Goal: Task Accomplishment & Management: Manage account settings

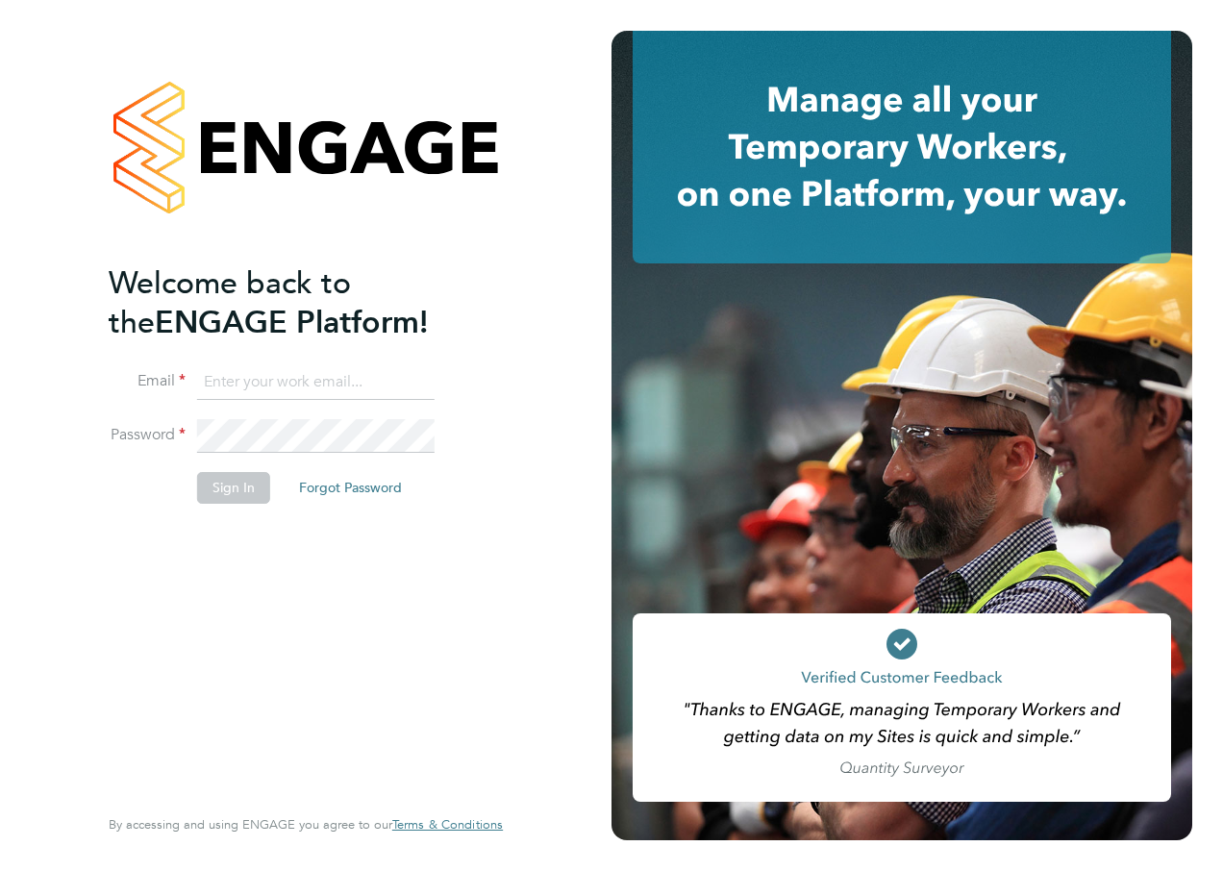
click at [267, 383] on input at bounding box center [315, 382] width 237 height 35
type input "samya.siddiqui@ncclondon.ac.uk"
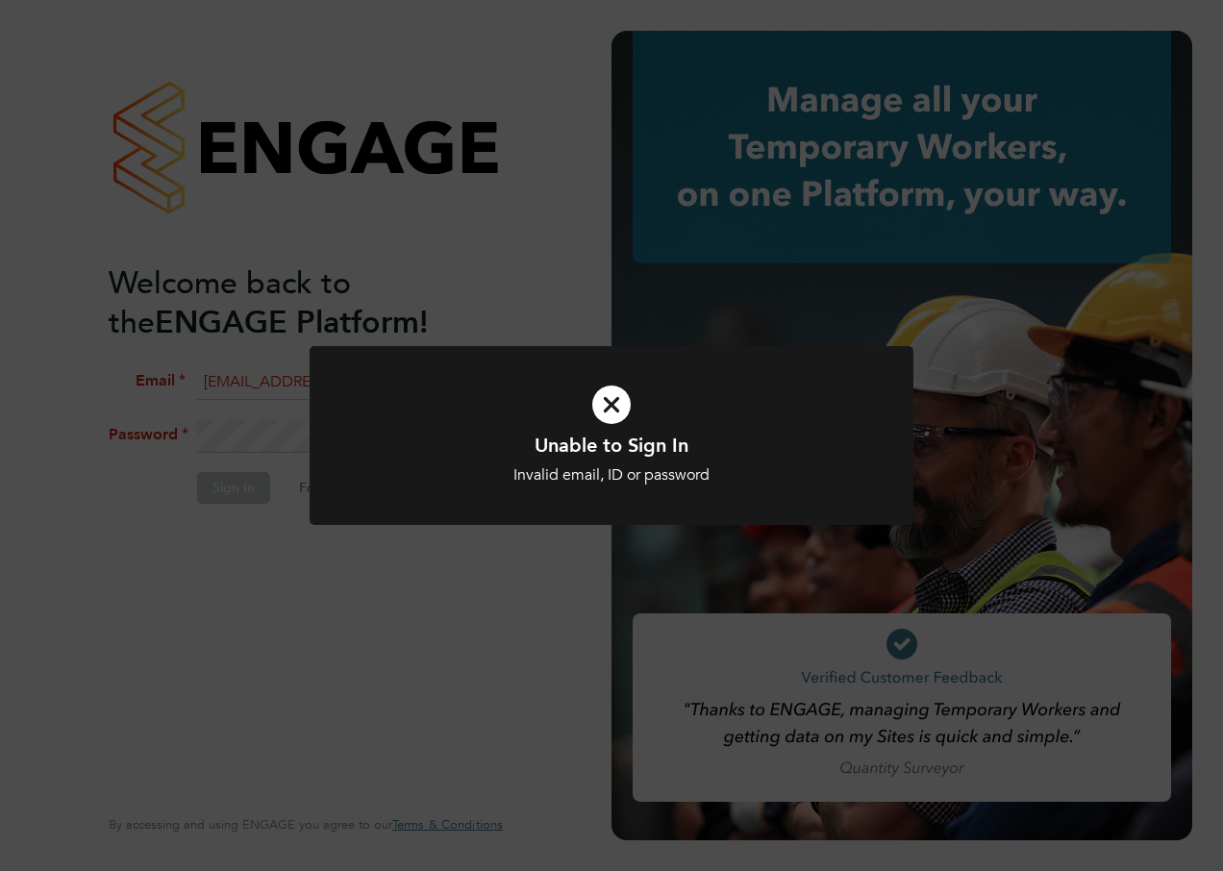
click at [606, 401] on icon at bounding box center [611, 404] width 500 height 75
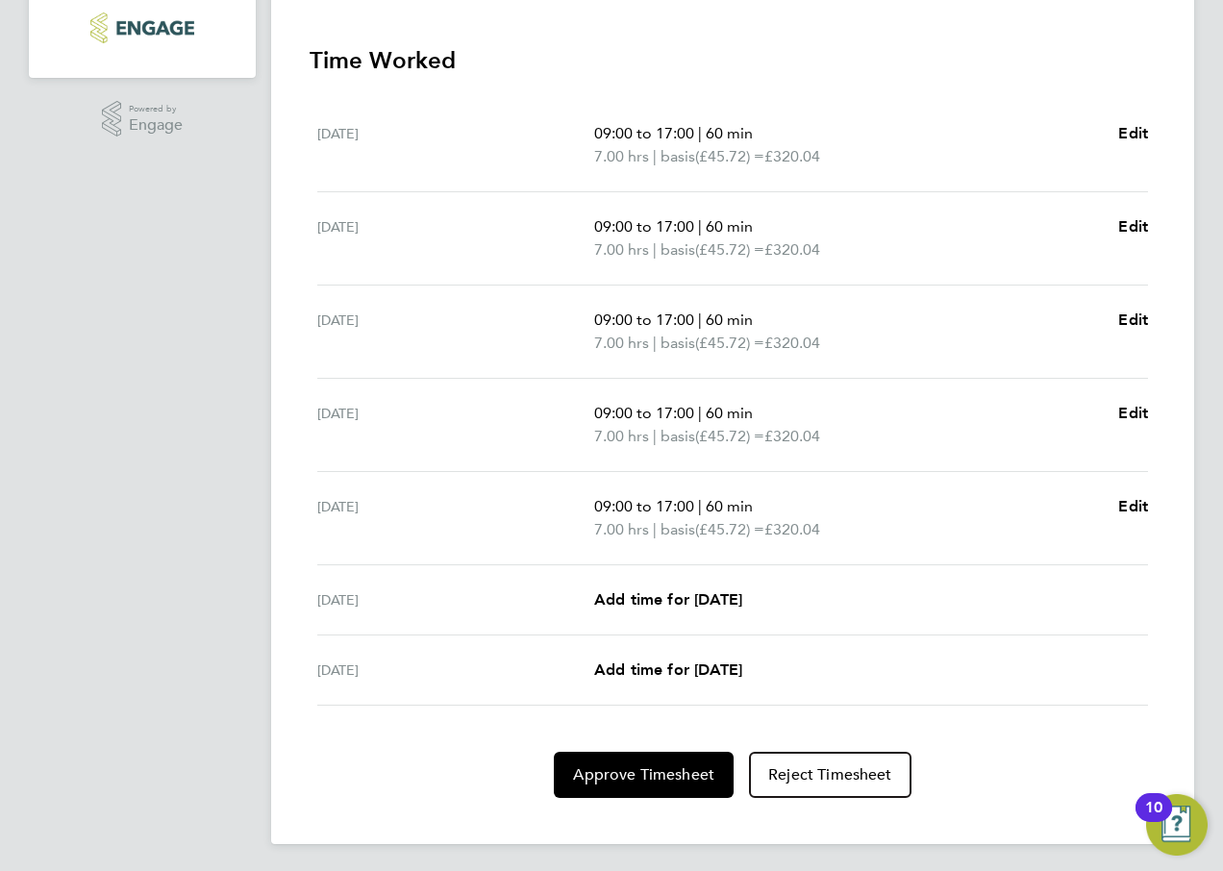
scroll to position [533, 0]
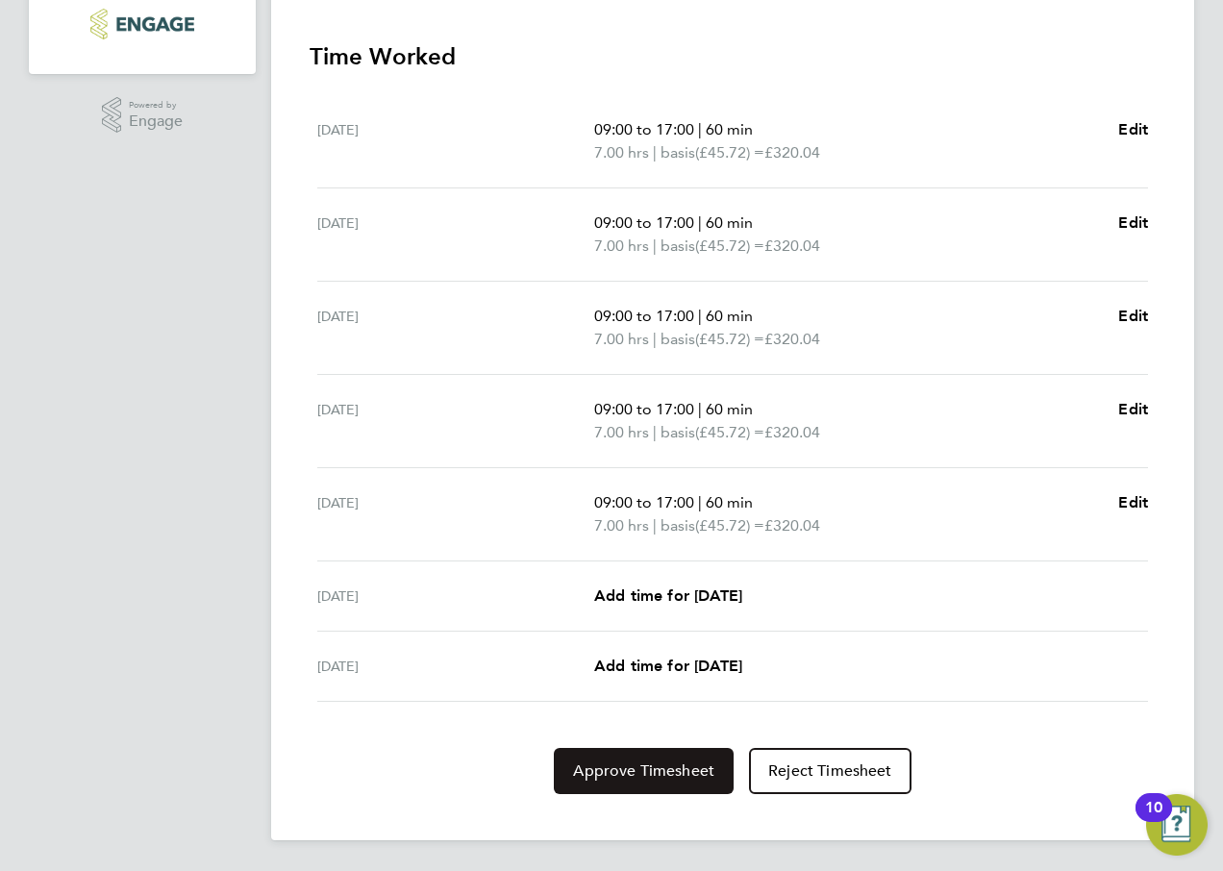
click at [621, 766] on span "Approve Timesheet" at bounding box center [643, 770] width 141 height 19
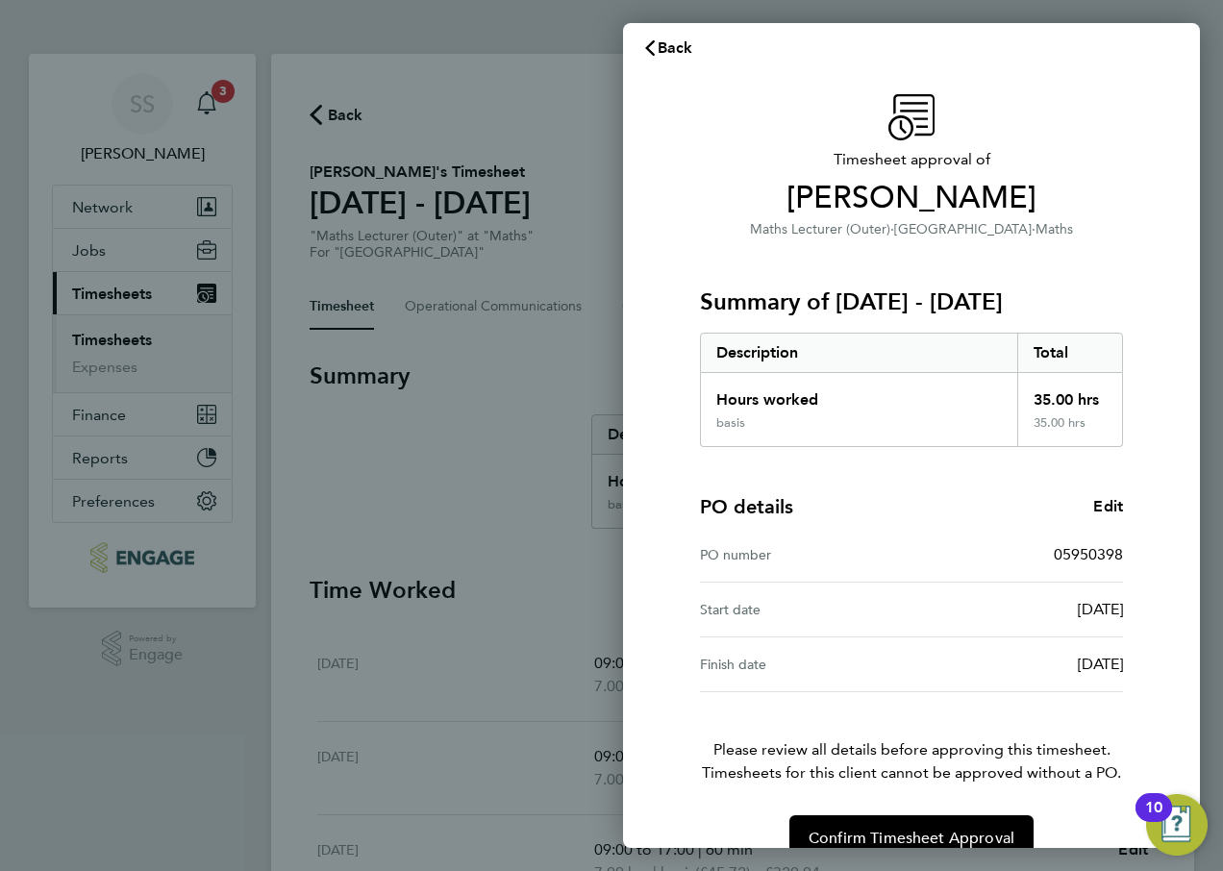
scroll to position [50, 0]
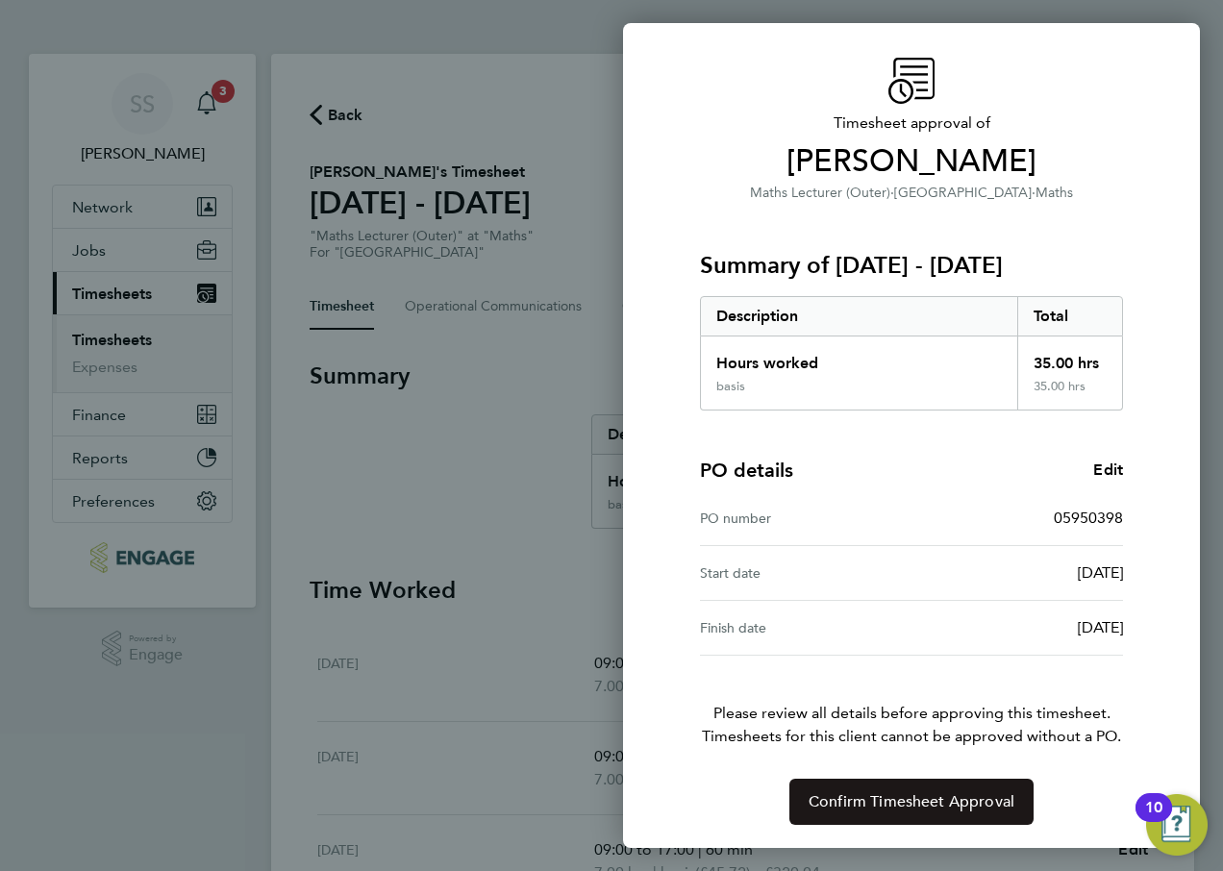
click at [931, 800] on span "Confirm Timesheet Approval" at bounding box center [911, 801] width 206 height 19
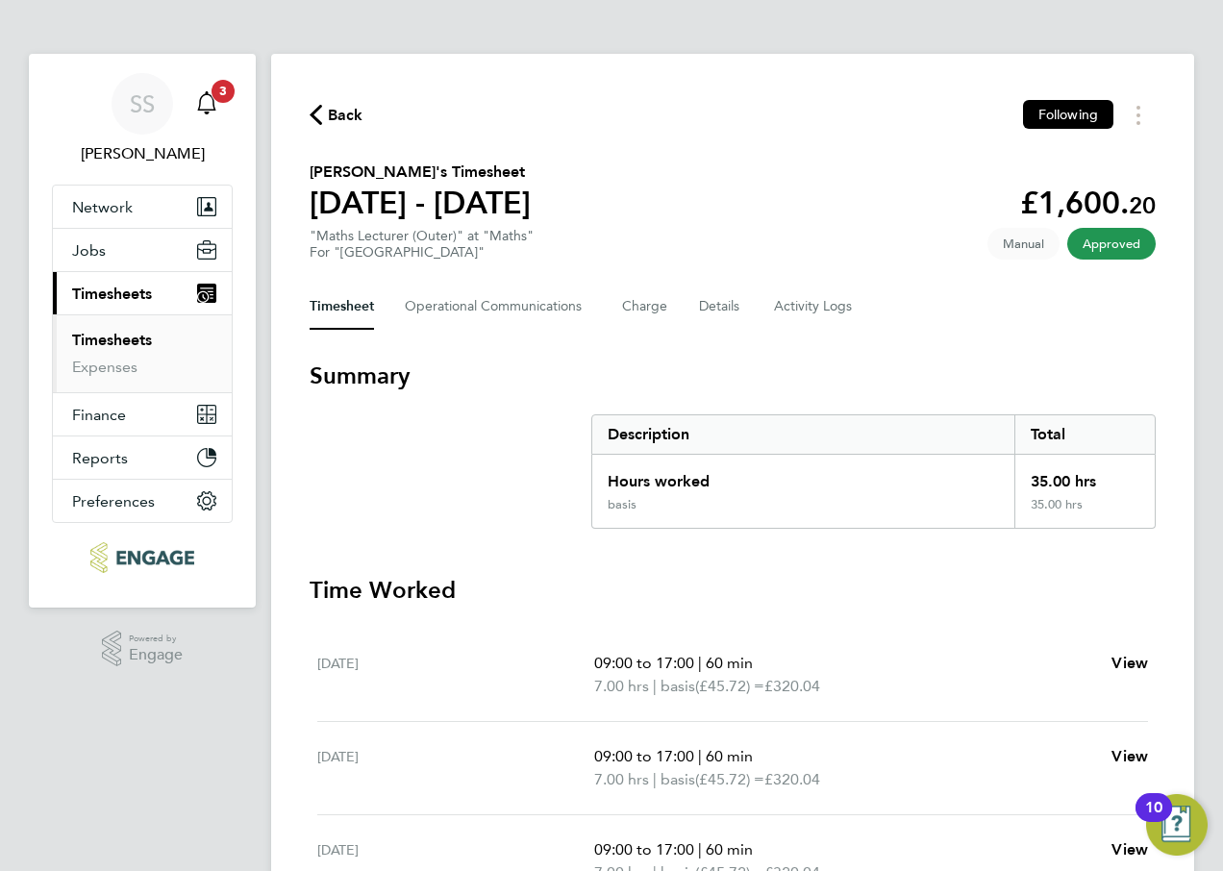
click at [209, 103] on icon "Main navigation" at bounding box center [206, 102] width 23 height 23
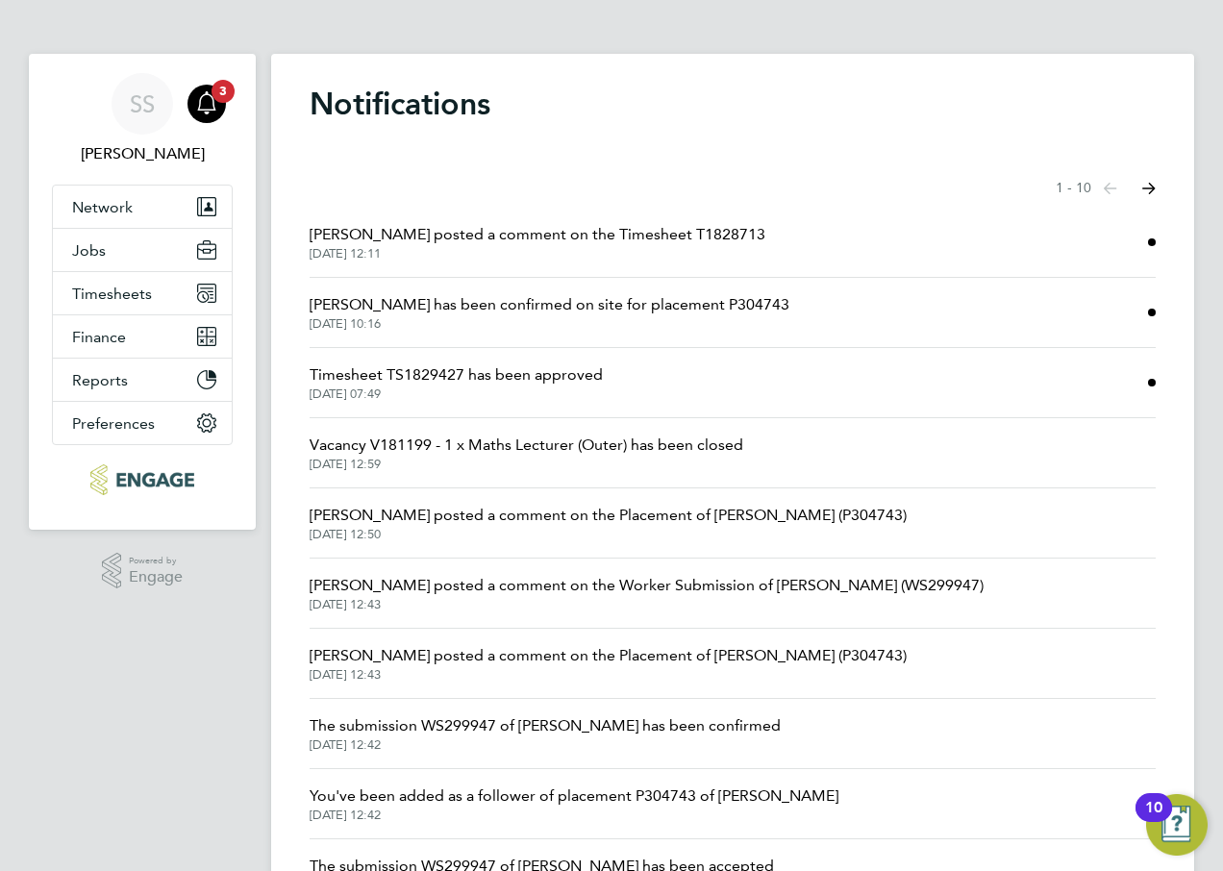
click at [596, 241] on span "[PERSON_NAME] posted a comment on the Timesheet T1828713" at bounding box center [537, 234] width 456 height 23
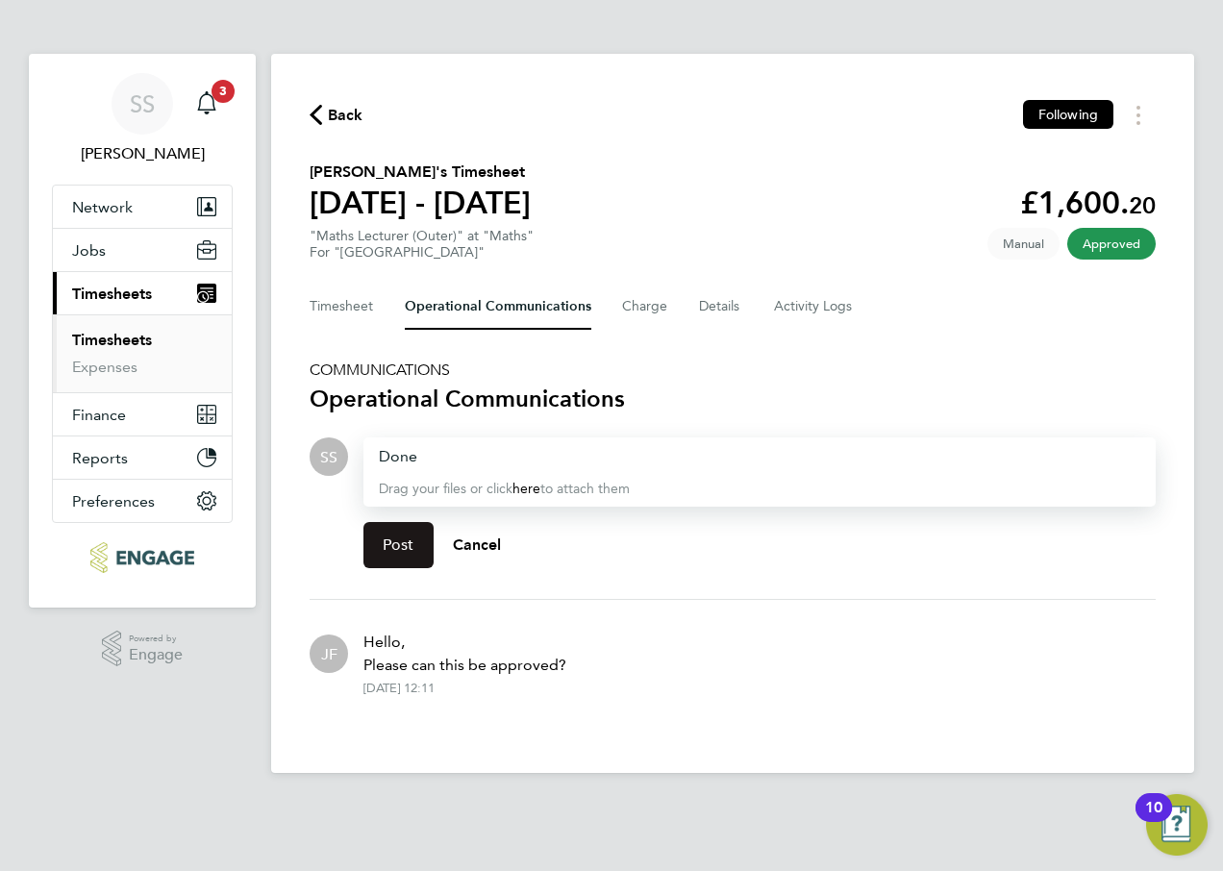
click at [390, 549] on span "Post" at bounding box center [399, 544] width 32 height 19
